Goal: Transaction & Acquisition: Book appointment/travel/reservation

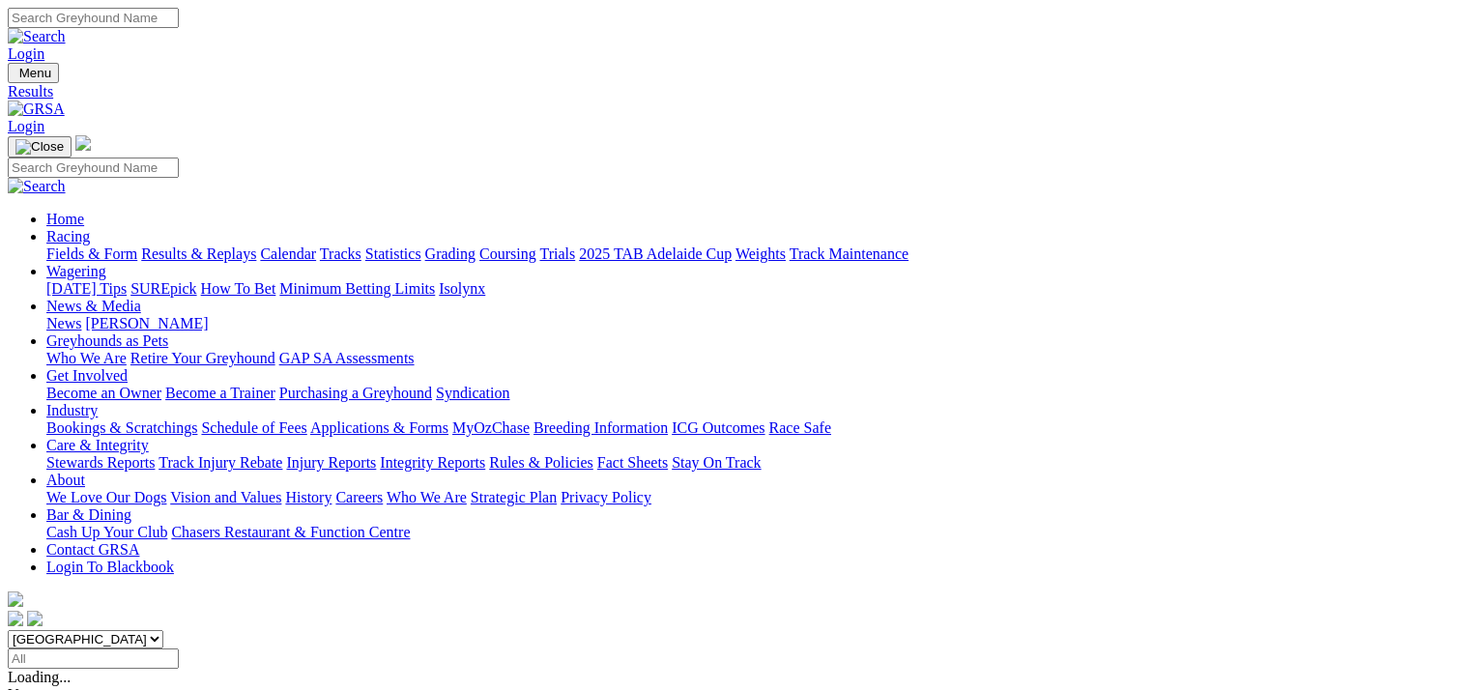
click at [732, 245] on link "2025 TAB Adelaide Cup" at bounding box center [655, 253] width 153 height 16
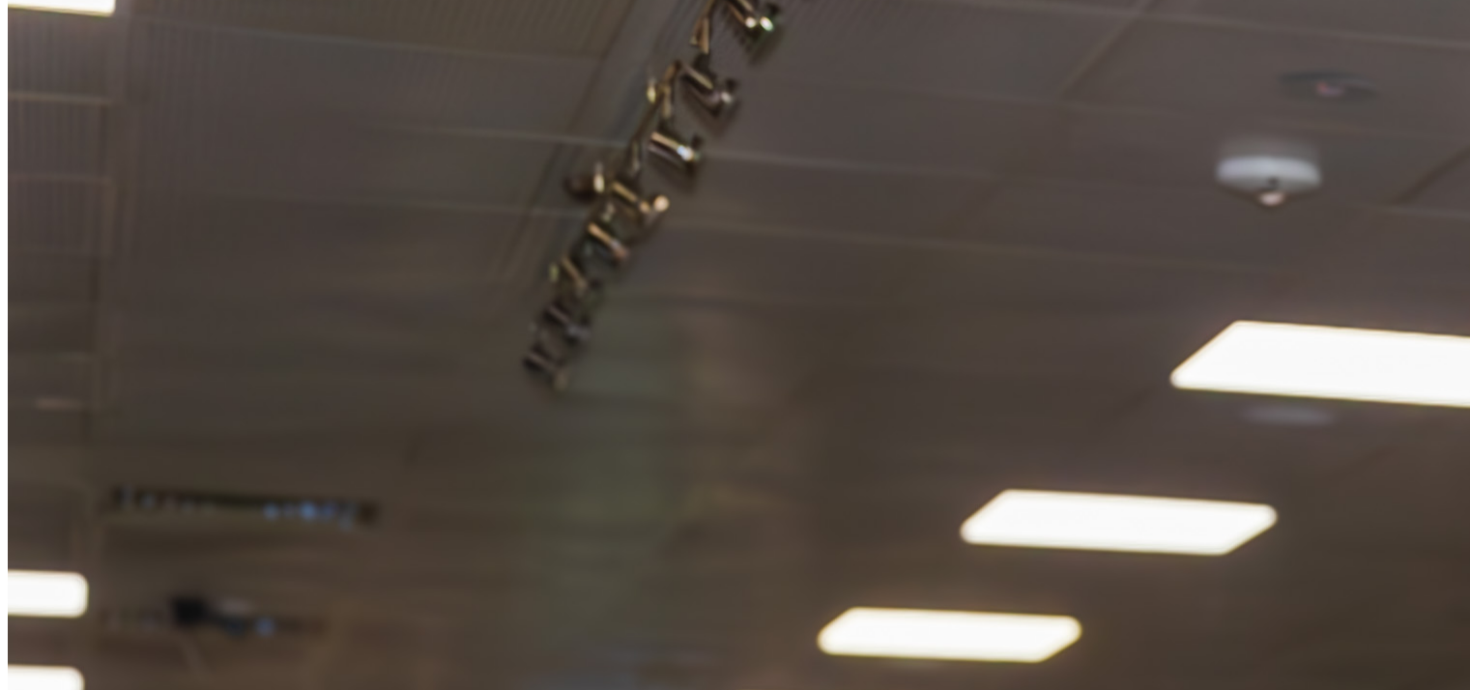
scroll to position [2223, 0]
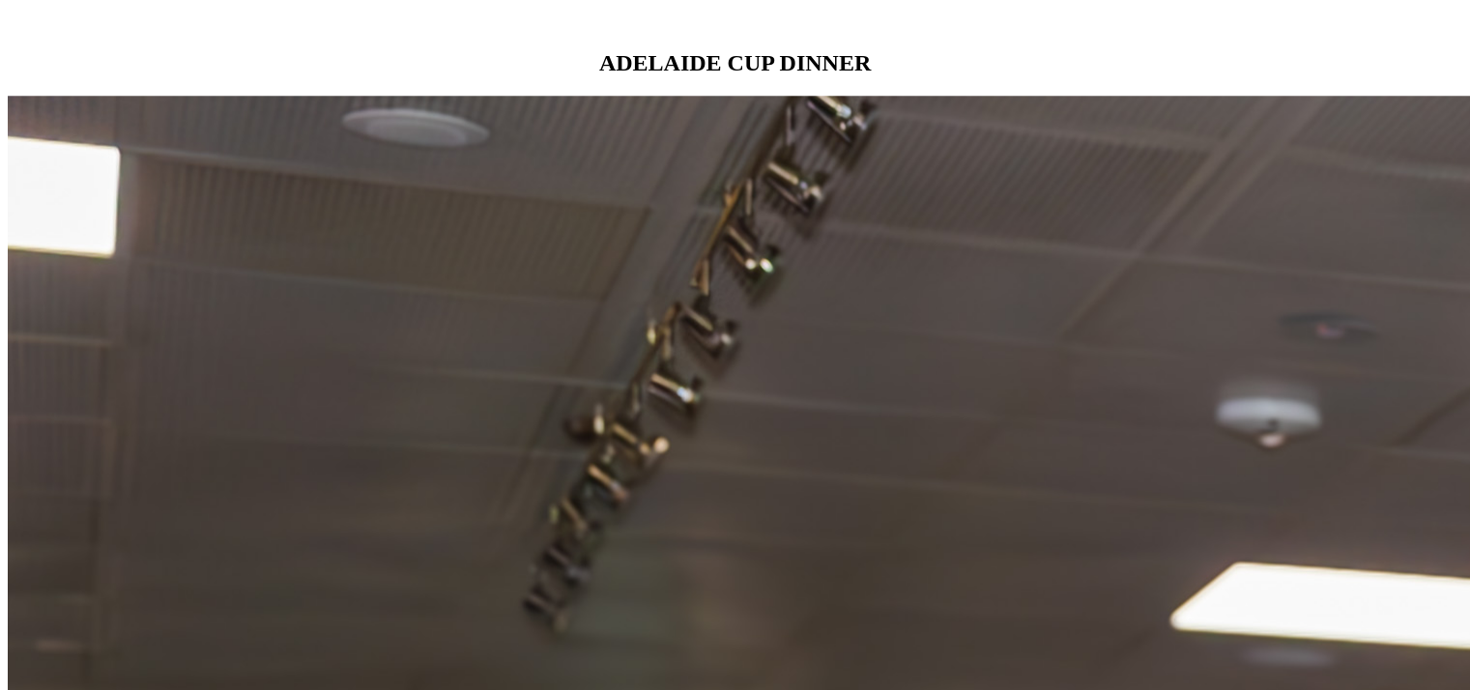
scroll to position [1836, 0]
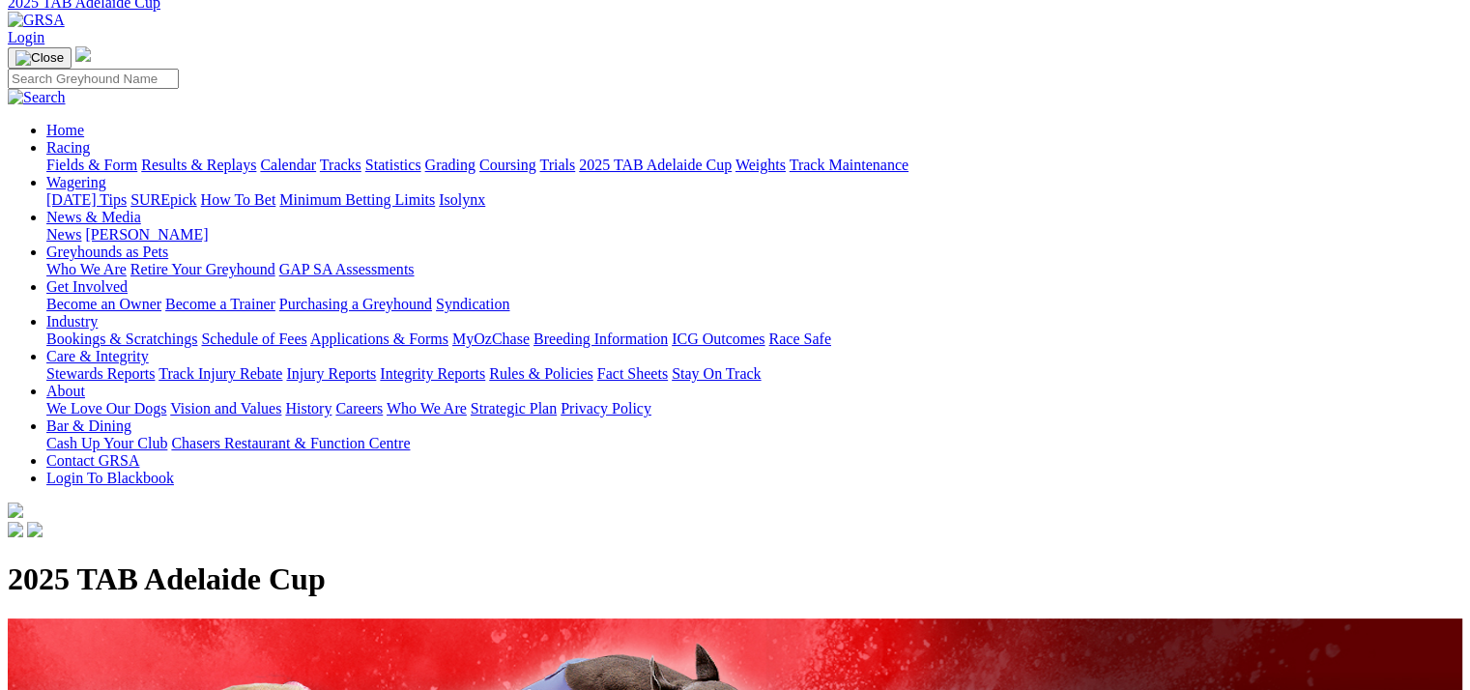
scroll to position [0, 0]
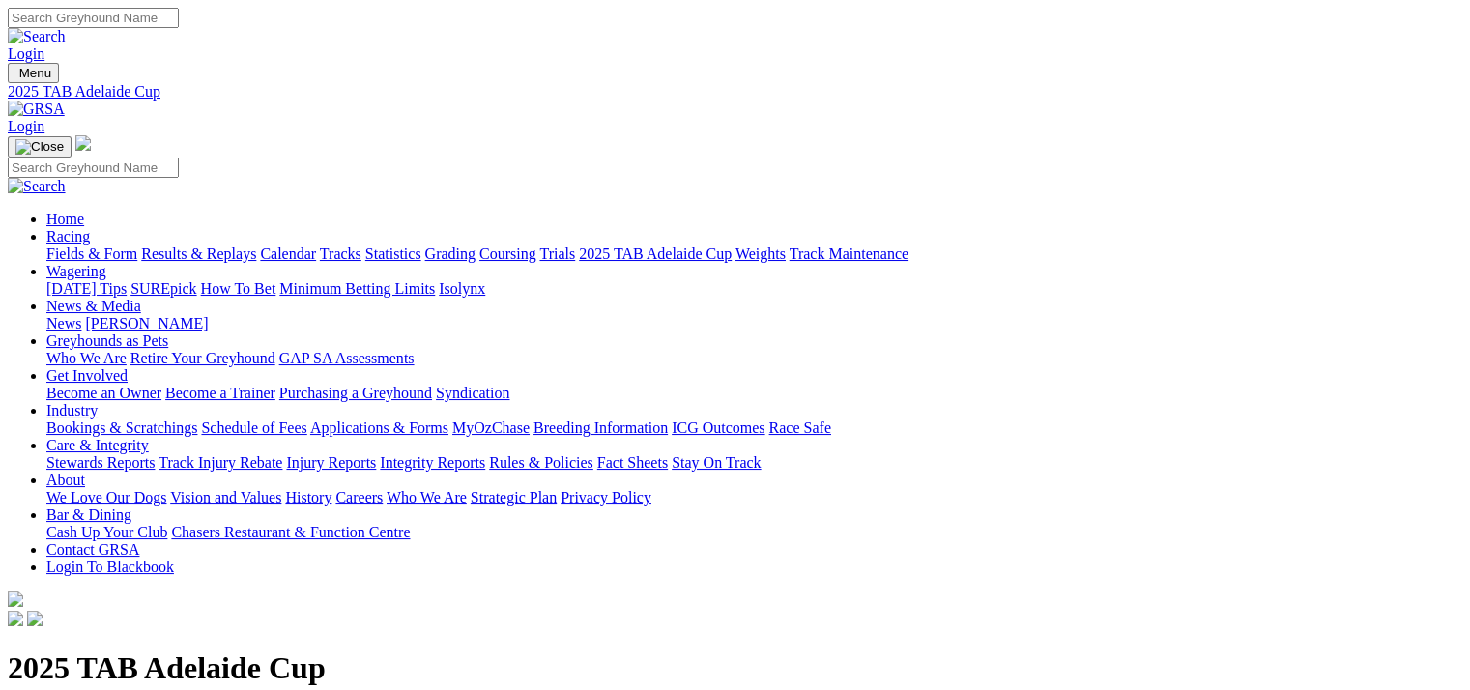
click at [421, 245] on link "Statistics" at bounding box center [393, 253] width 56 height 16
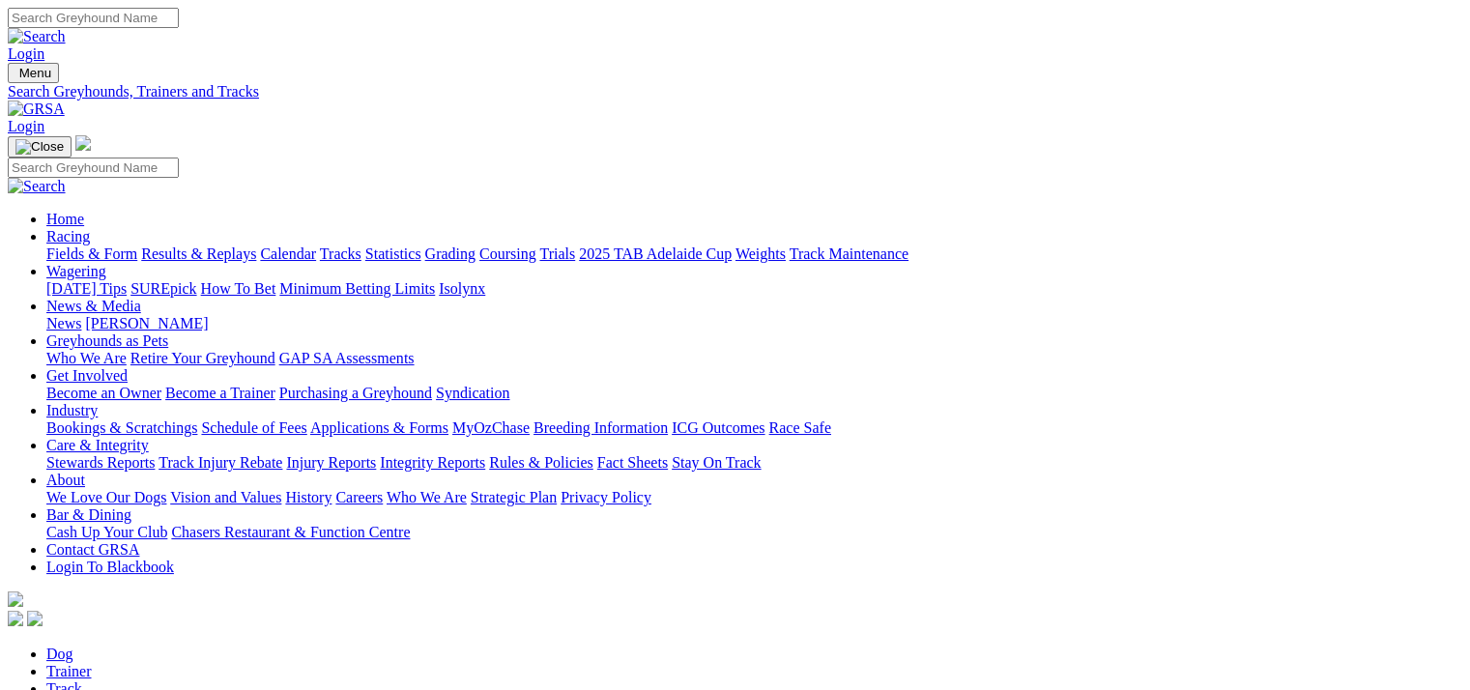
click at [82, 680] on link "Track" at bounding box center [64, 688] width 36 height 16
select select "angle-park"
click at [732, 245] on link "2025 TAB Adelaide Cup" at bounding box center [655, 253] width 153 height 16
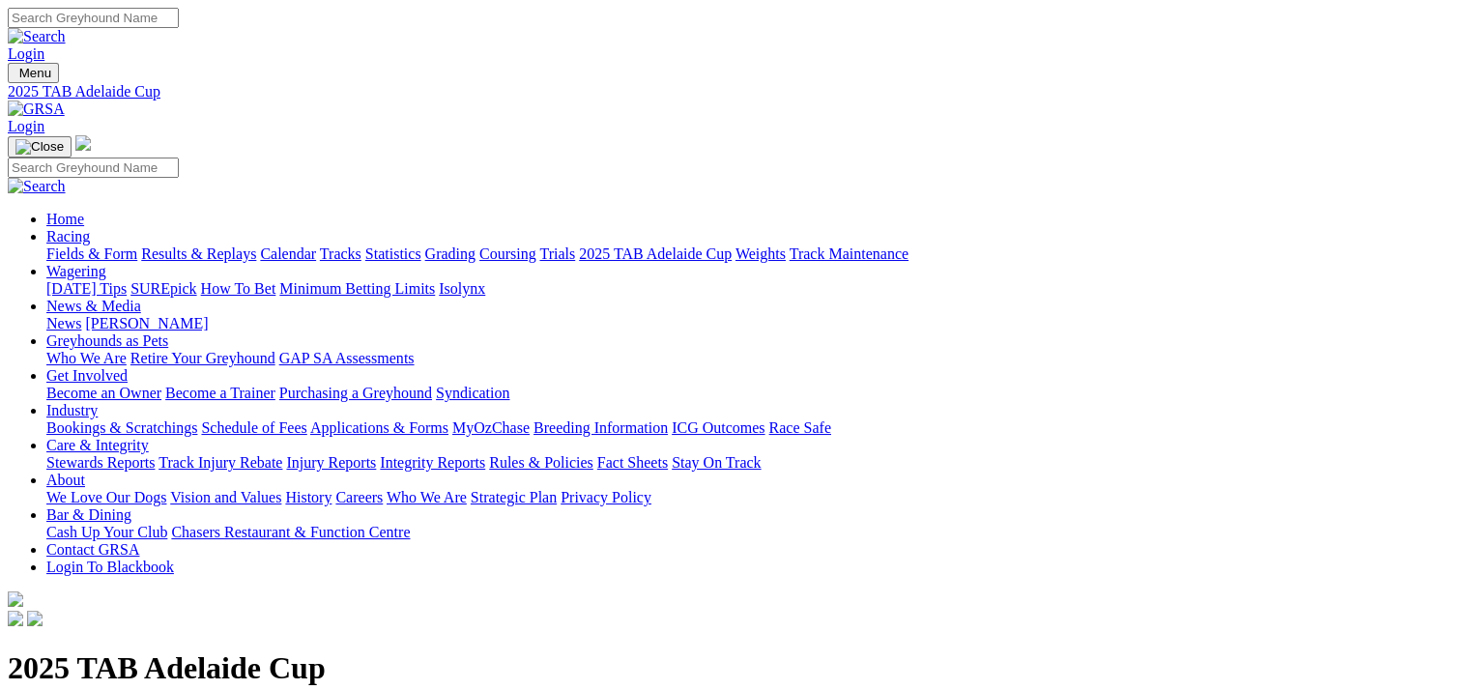
click at [908, 245] on link "Track Maintenance" at bounding box center [849, 253] width 119 height 16
click at [72, 245] on link "Fields & Form" at bounding box center [91, 253] width 91 height 16
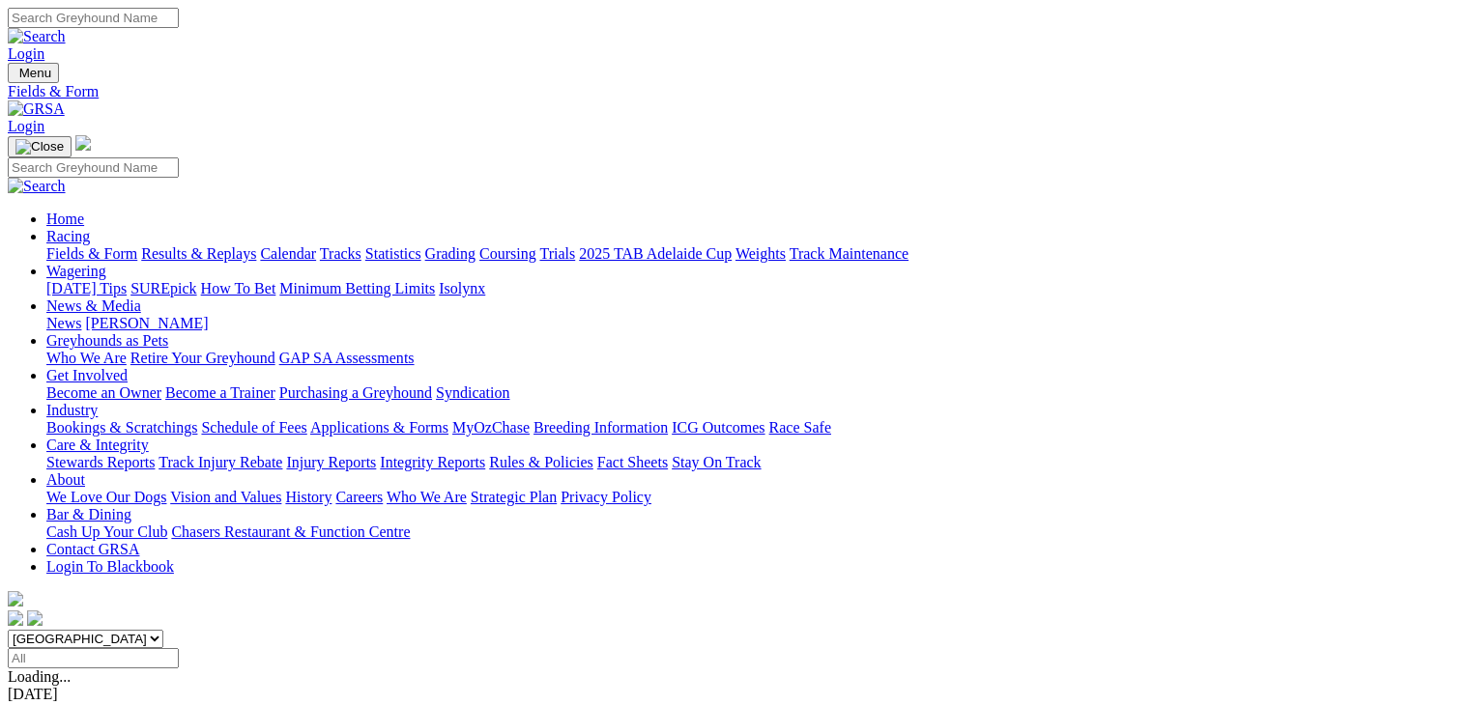
click at [131, 506] on link "Bar & Dining" at bounding box center [88, 514] width 85 height 16
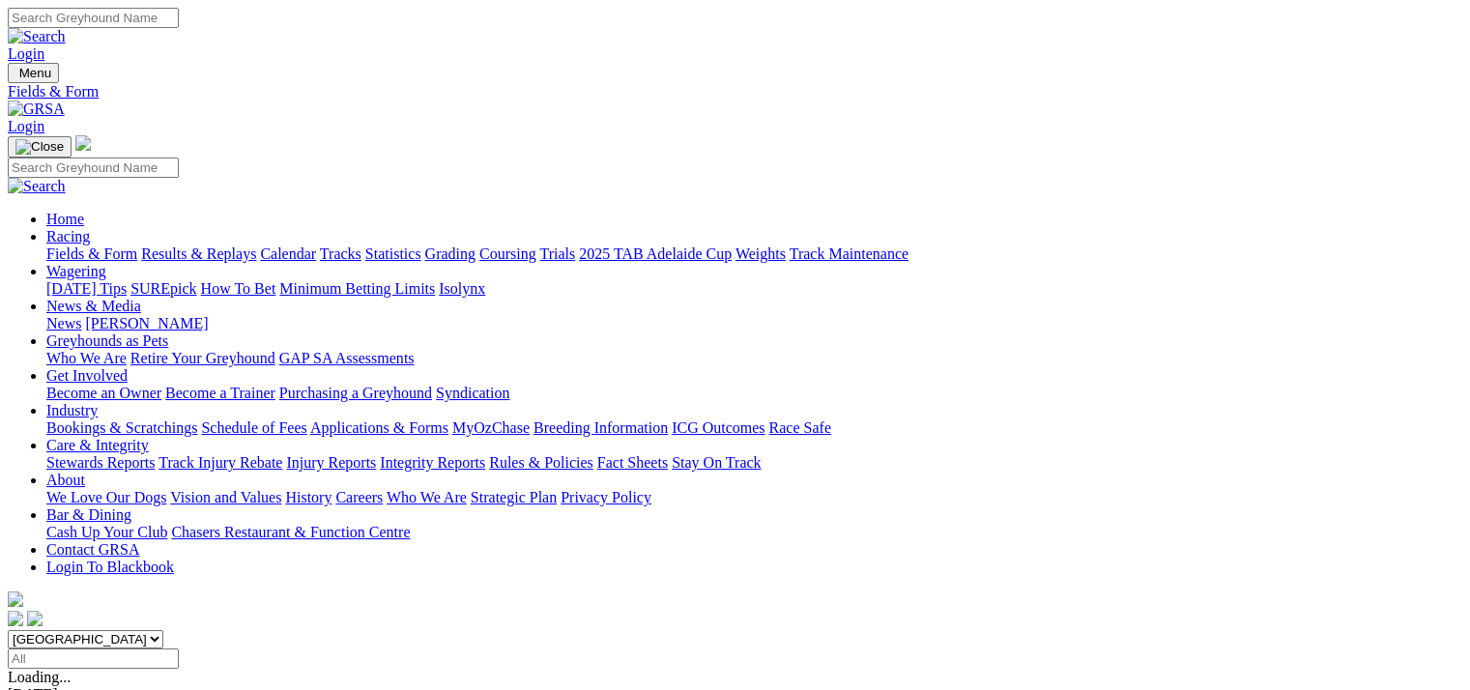
click at [131, 506] on link "Bar & Dining" at bounding box center [88, 514] width 85 height 16
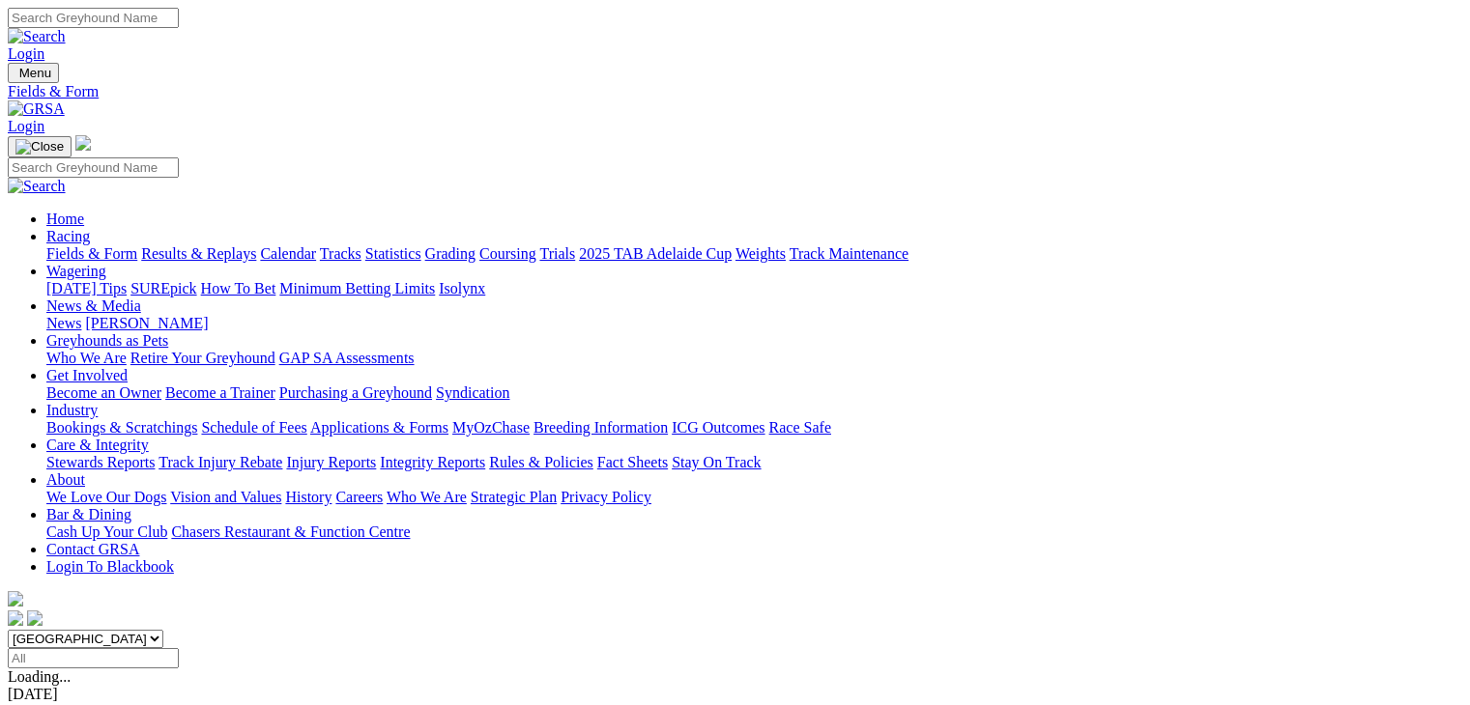
click at [410, 524] on link "Chasers Restaurant & Function Centre" at bounding box center [290, 532] width 239 height 16
